Goal: Task Accomplishment & Management: Manage account settings

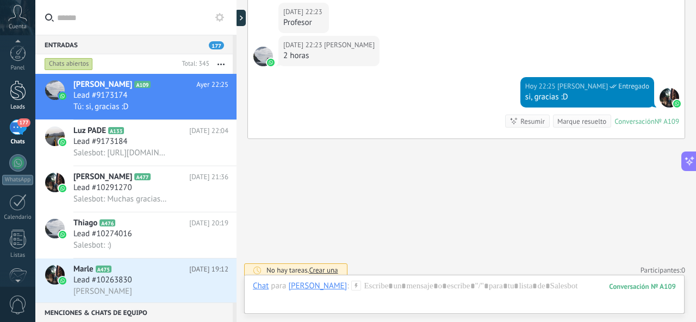
click at [15, 89] on div at bounding box center [18, 90] width 16 height 20
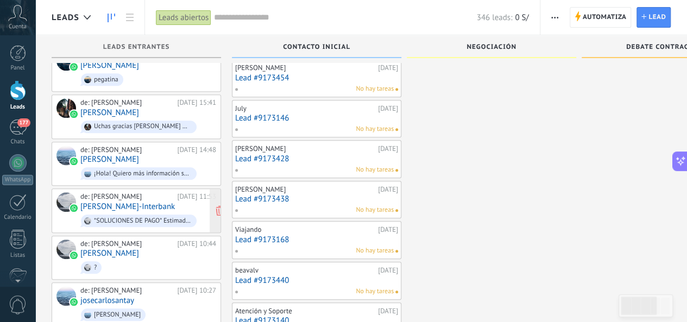
scroll to position [489, 0]
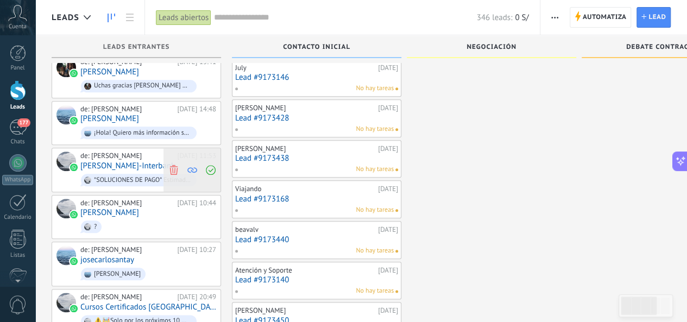
click at [177, 165] on icon at bounding box center [174, 170] width 10 height 10
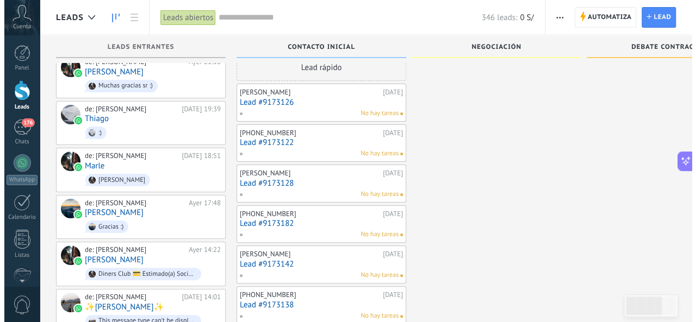
scroll to position [0, 0]
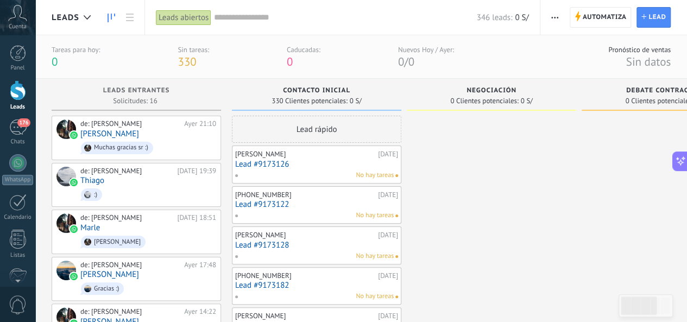
click at [283, 151] on div "[PERSON_NAME]" at bounding box center [305, 154] width 140 height 9
click at [259, 161] on link "Lead #9173126" at bounding box center [316, 164] width 163 height 9
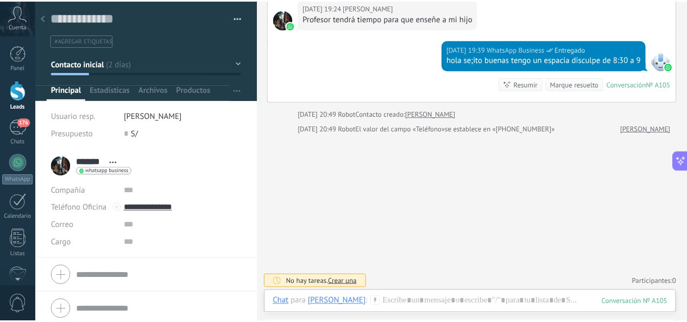
scroll to position [45, 0]
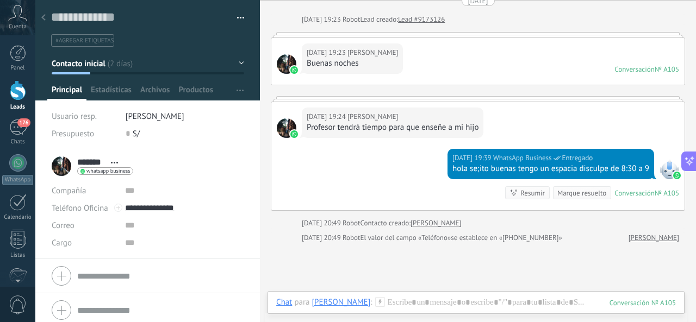
click at [44, 18] on icon at bounding box center [43, 17] width 4 height 7
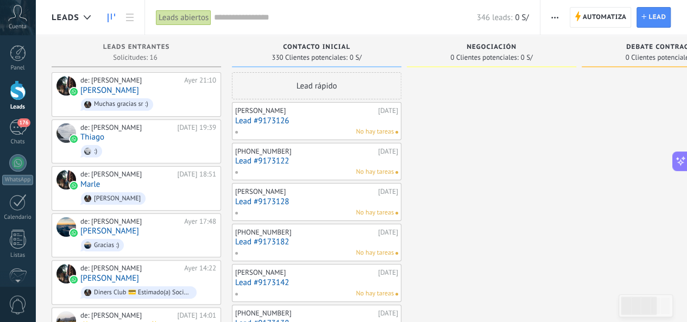
click at [264, 164] on link "Lead #9173122" at bounding box center [316, 160] width 163 height 9
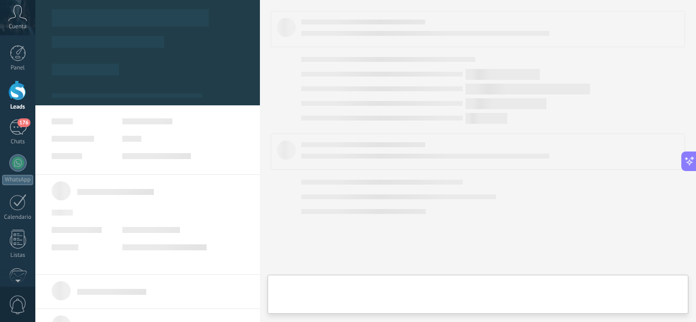
type textarea "**********"
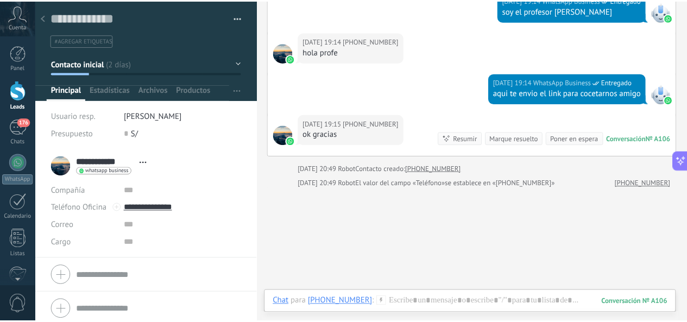
scroll to position [202, 0]
